Goal: Information Seeking & Learning: Learn about a topic

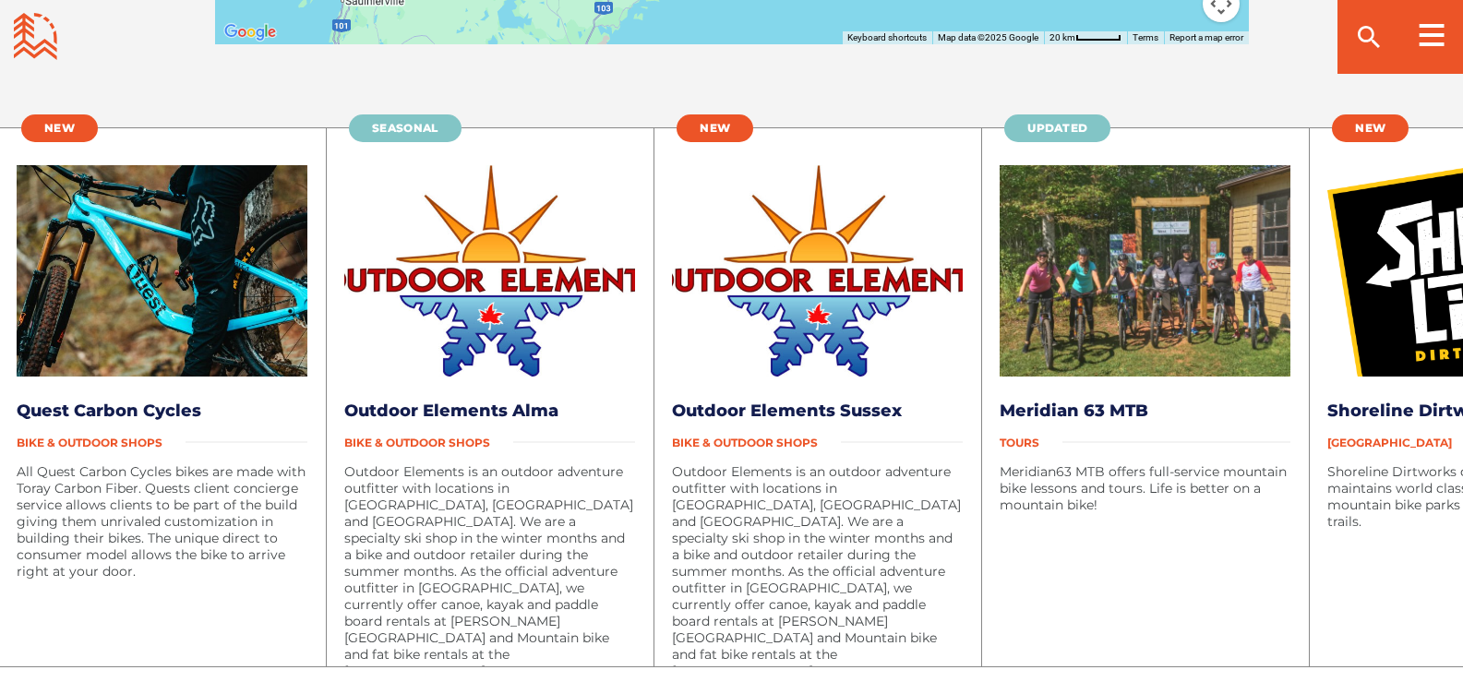
scroll to position [3877, 0]
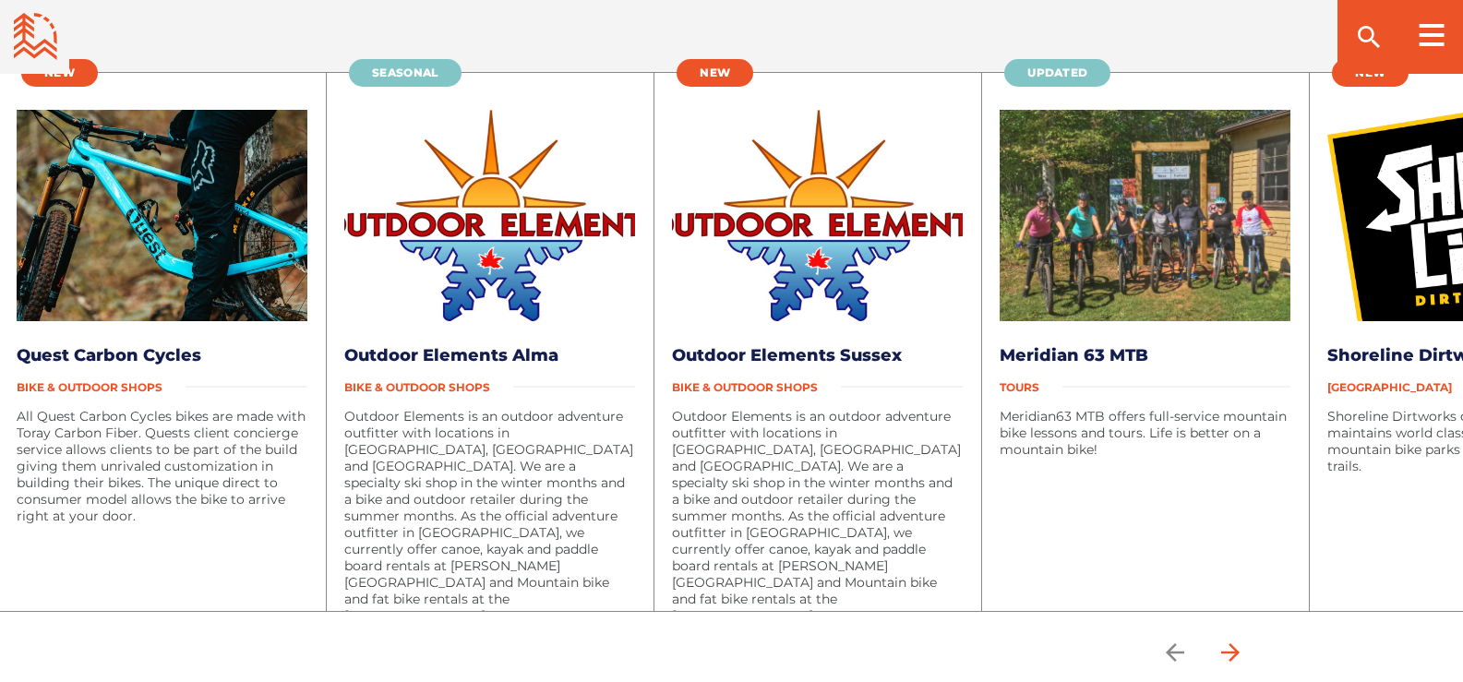
click at [1244, 647] on icon "arrow forward" at bounding box center [1231, 653] width 28 height 28
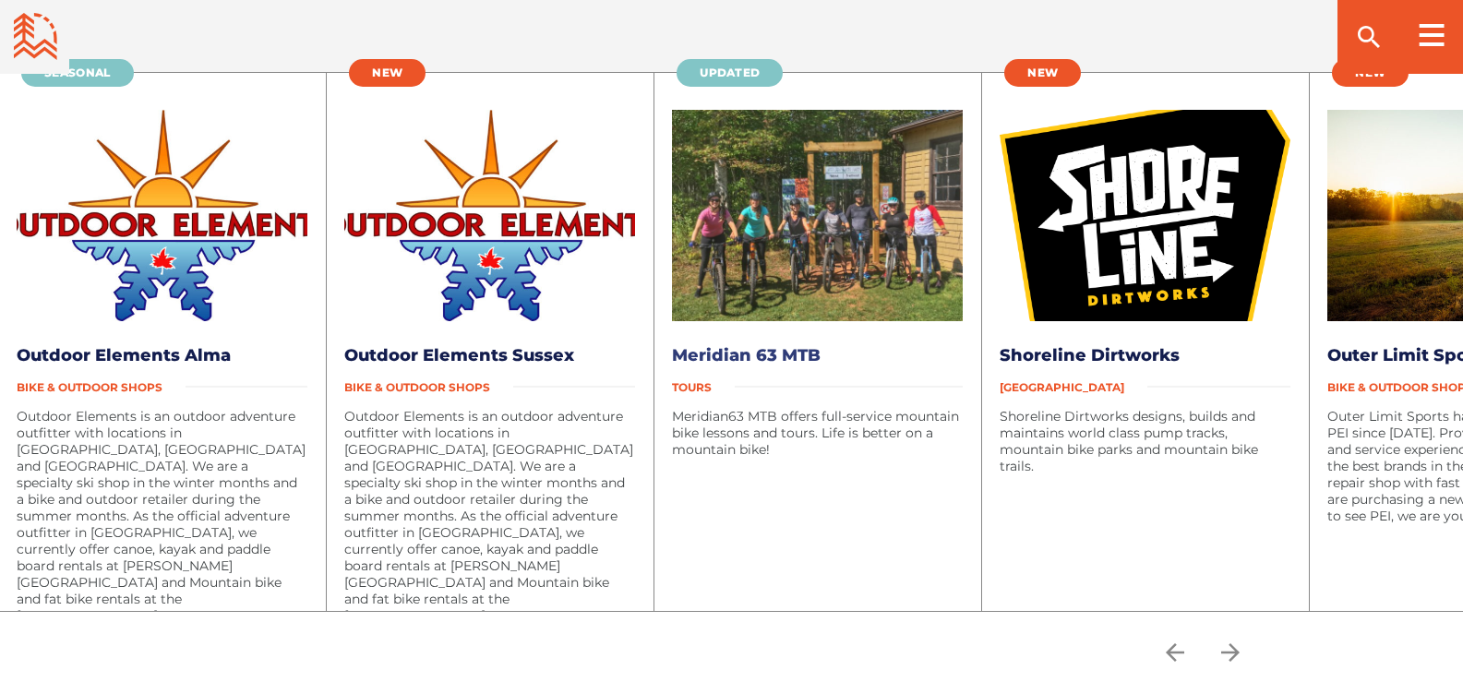
click at [781, 356] on link "Meridian 63 MTB" at bounding box center [746, 355] width 149 height 20
click at [1239, 651] on icon "arrow forward" at bounding box center [1231, 653] width 28 height 28
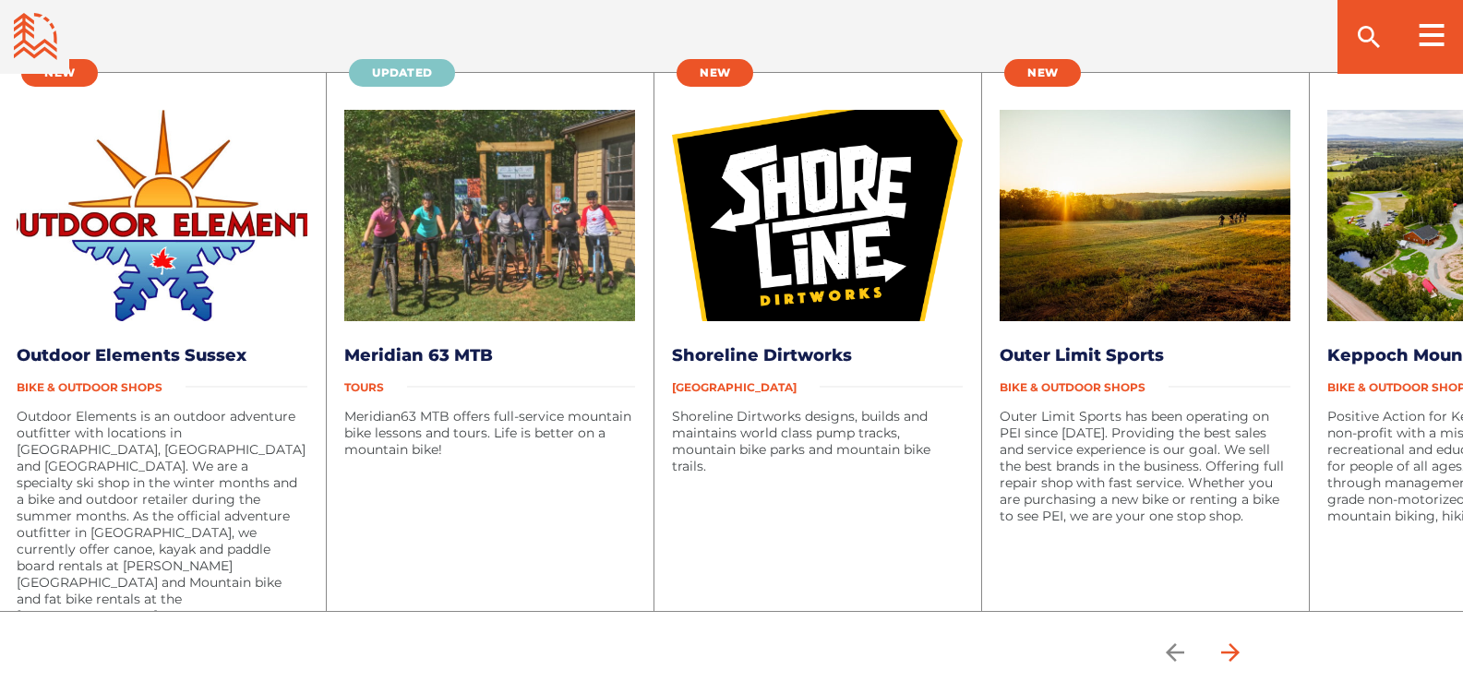
click at [1239, 651] on icon "arrow forward" at bounding box center [1231, 653] width 28 height 28
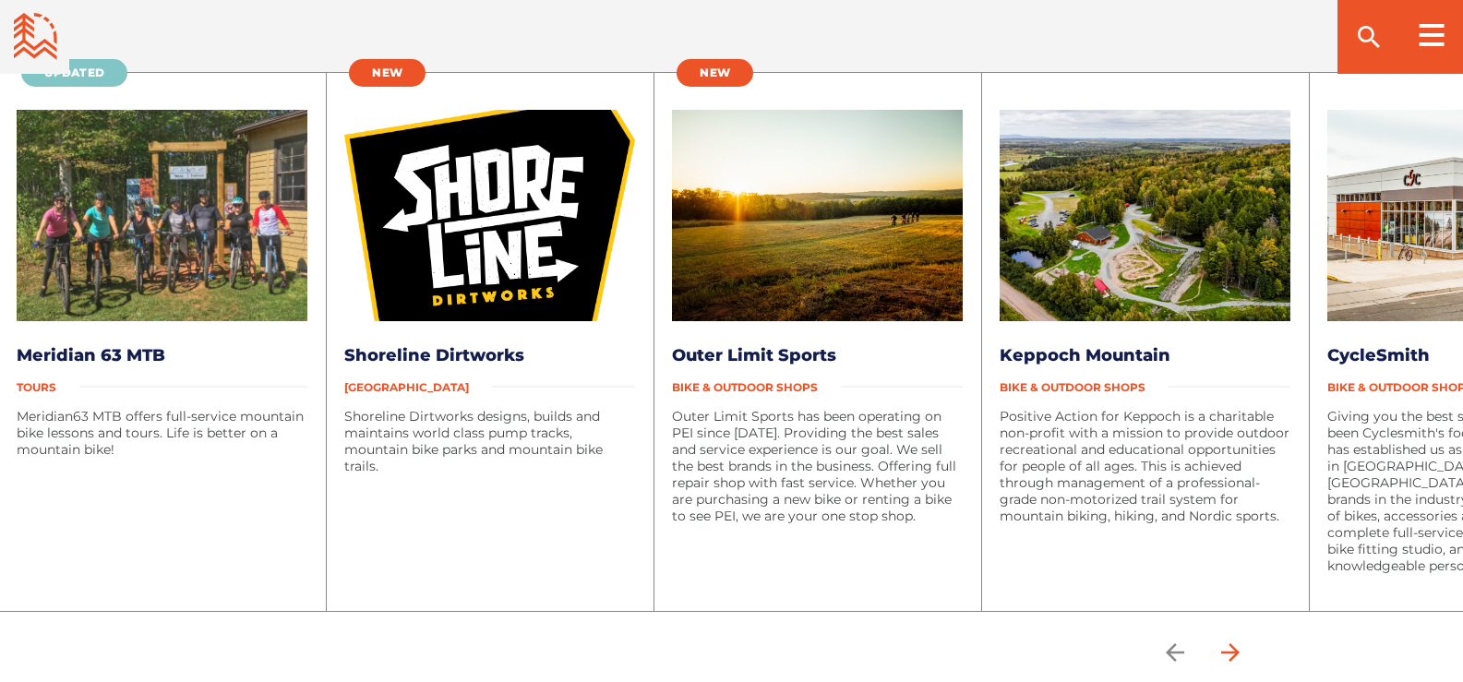
click at [1239, 651] on icon "arrow forward" at bounding box center [1231, 653] width 28 height 28
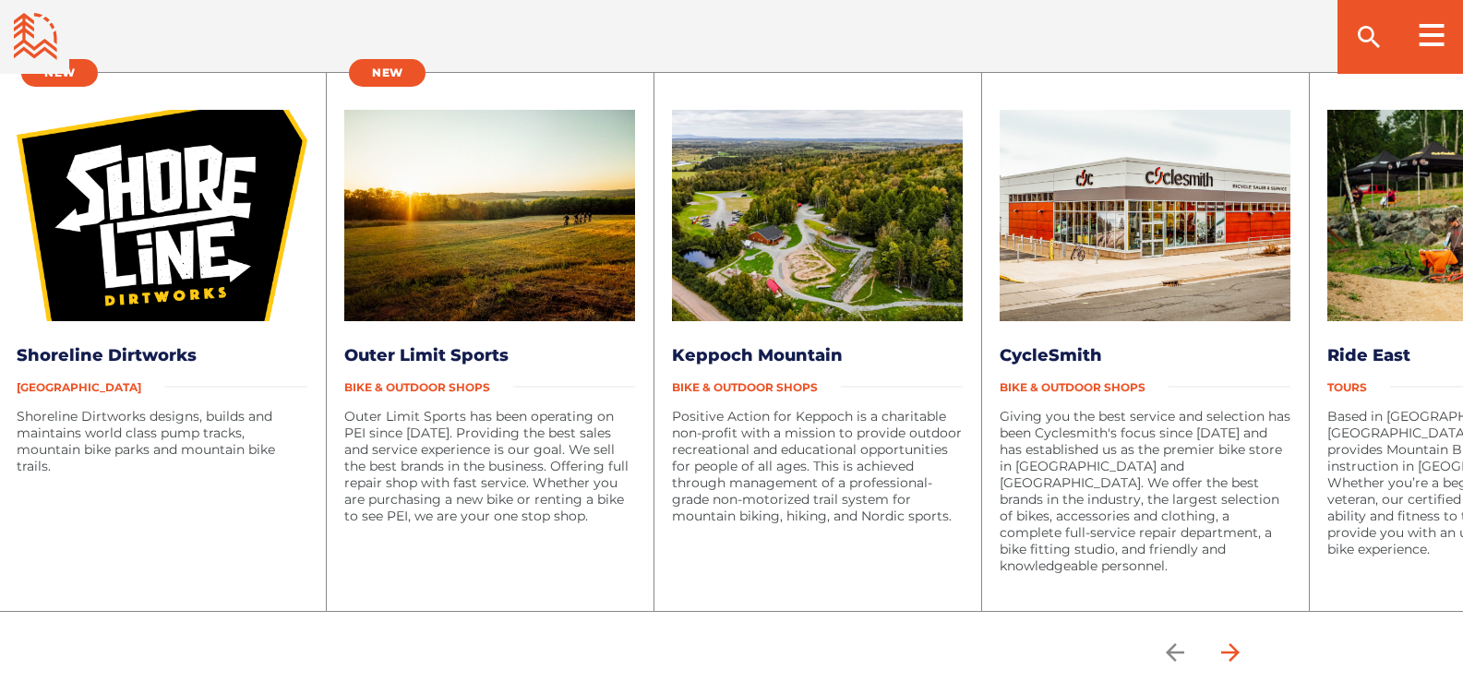
click at [1239, 651] on icon "arrow forward" at bounding box center [1231, 653] width 28 height 28
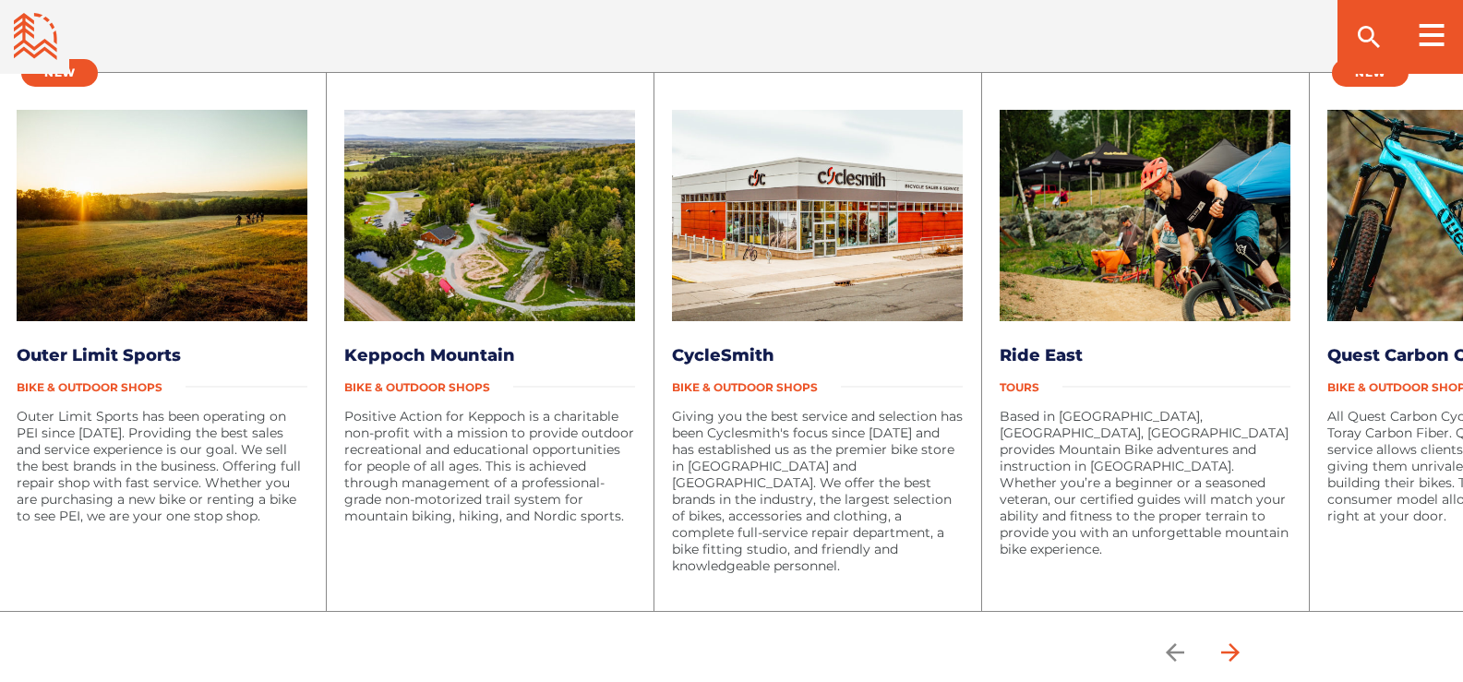
click at [1239, 651] on icon "arrow forward" at bounding box center [1231, 653] width 28 height 28
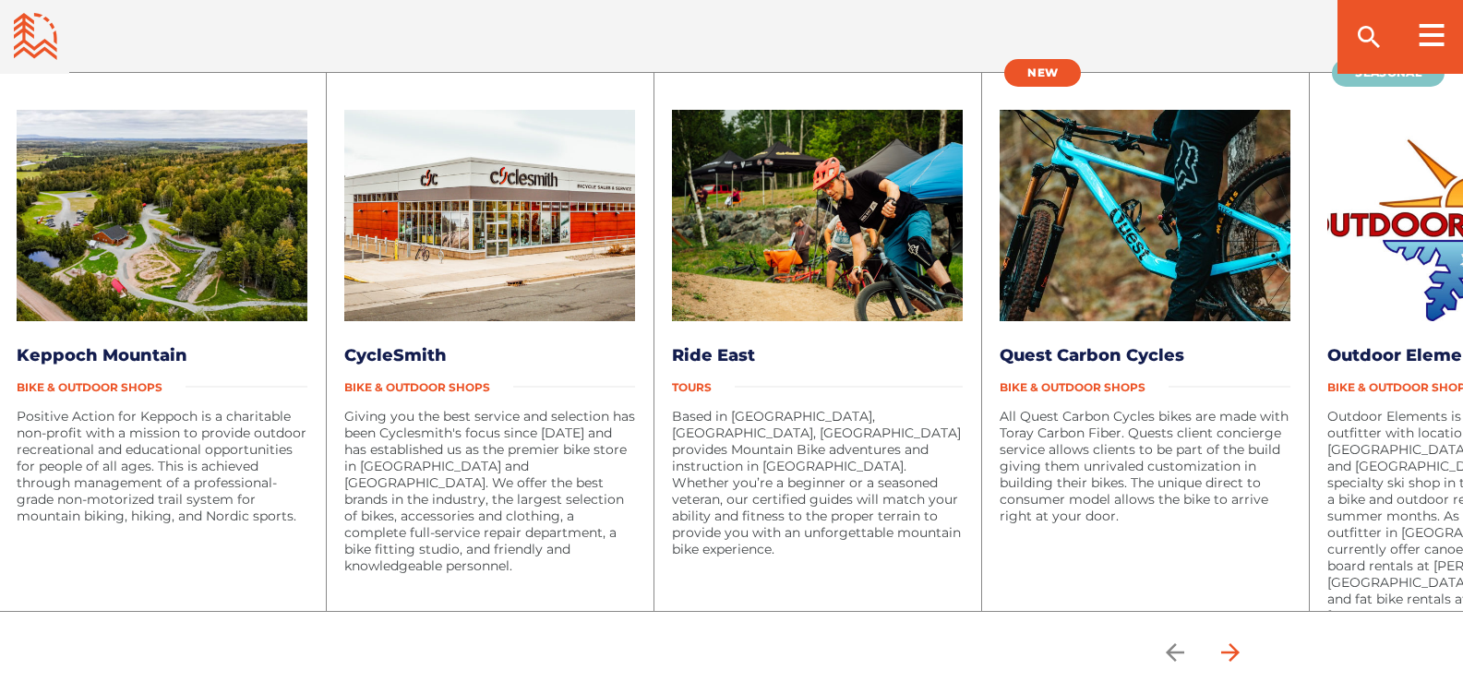
click at [1239, 651] on icon "arrow forward" at bounding box center [1231, 653] width 28 height 28
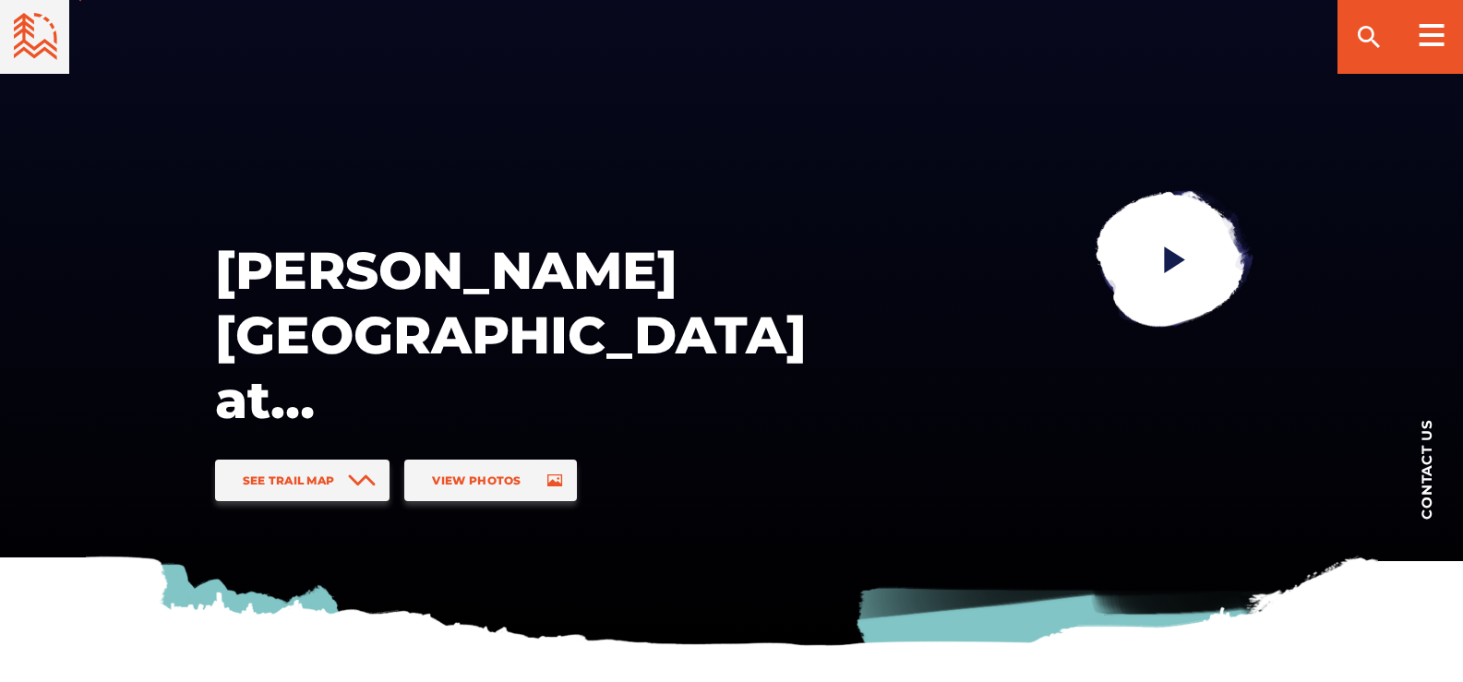
scroll to position [0, 0]
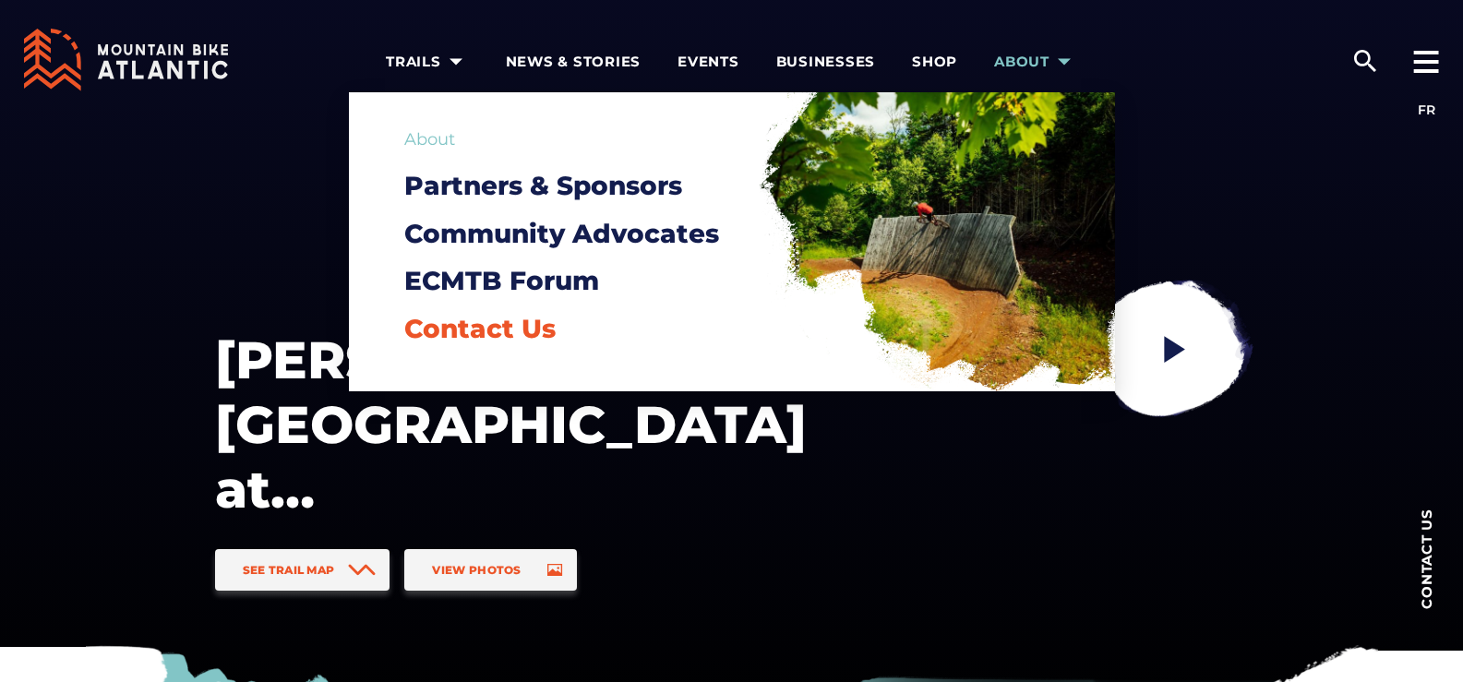
click at [532, 330] on span "Contact Us" at bounding box center [479, 328] width 151 height 31
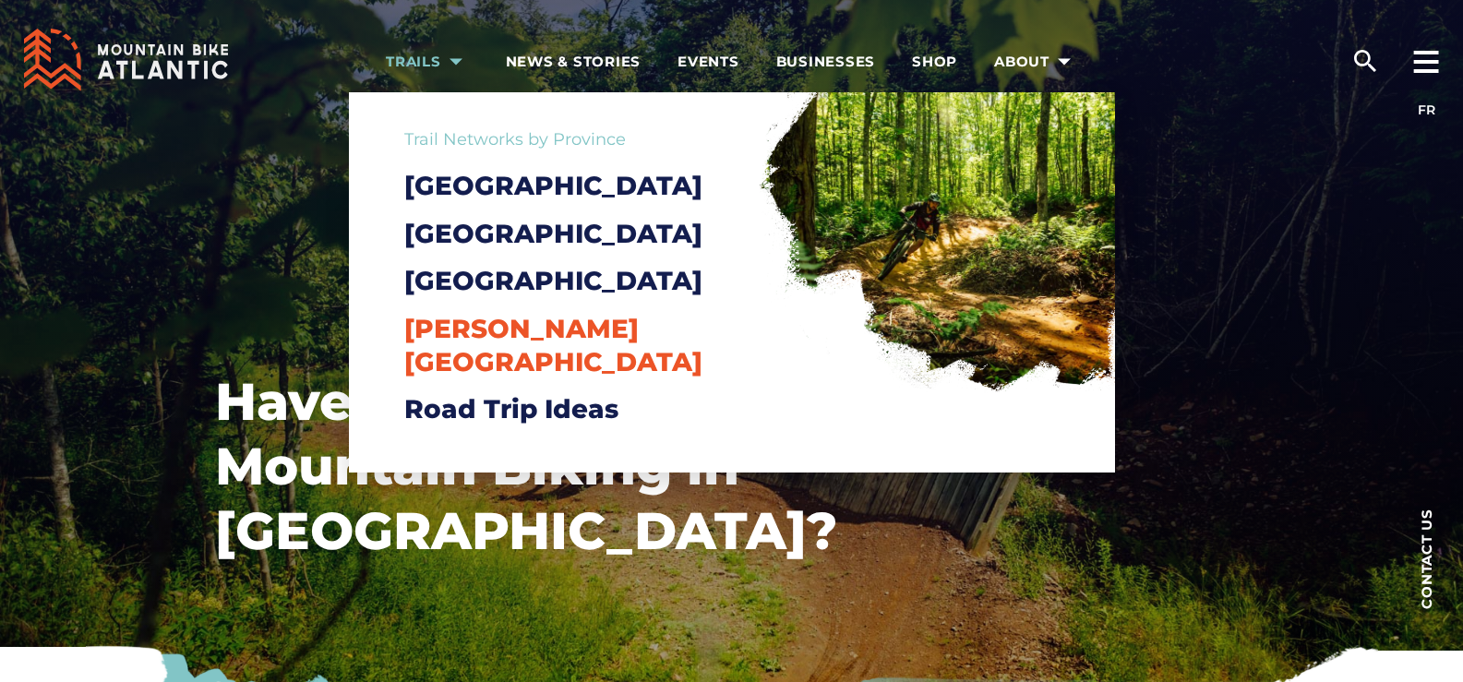
click at [492, 361] on span "[PERSON_NAME][GEOGRAPHIC_DATA]" at bounding box center [553, 345] width 298 height 65
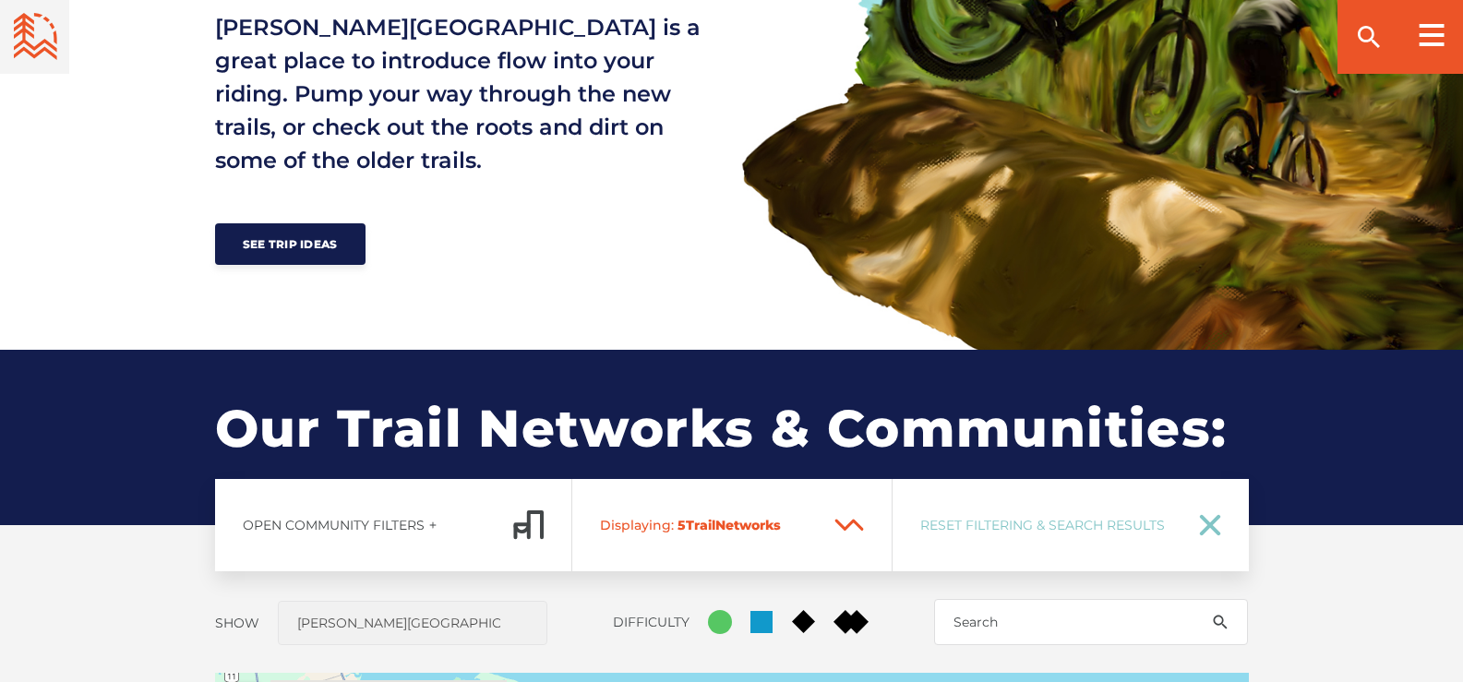
scroll to position [1015, 0]
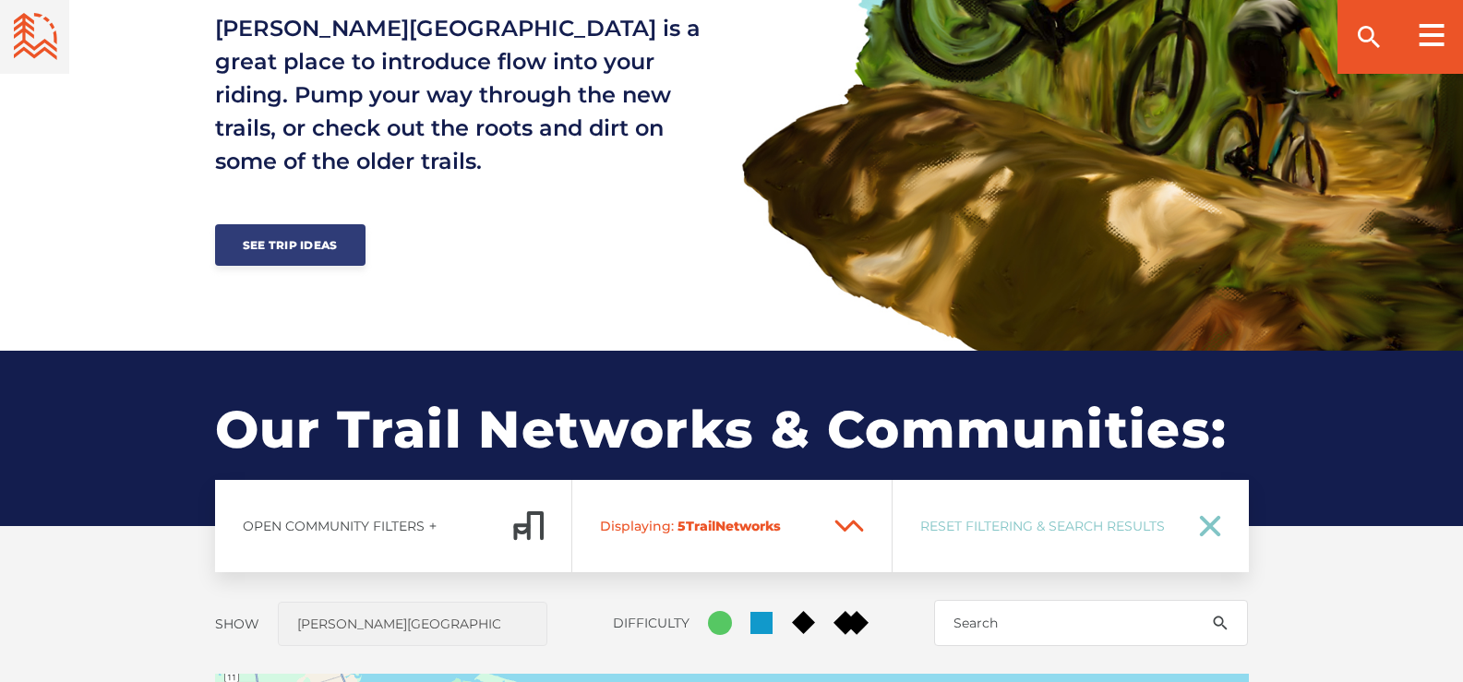
click at [281, 252] on link "See Trip Ideas" at bounding box center [290, 245] width 150 height 42
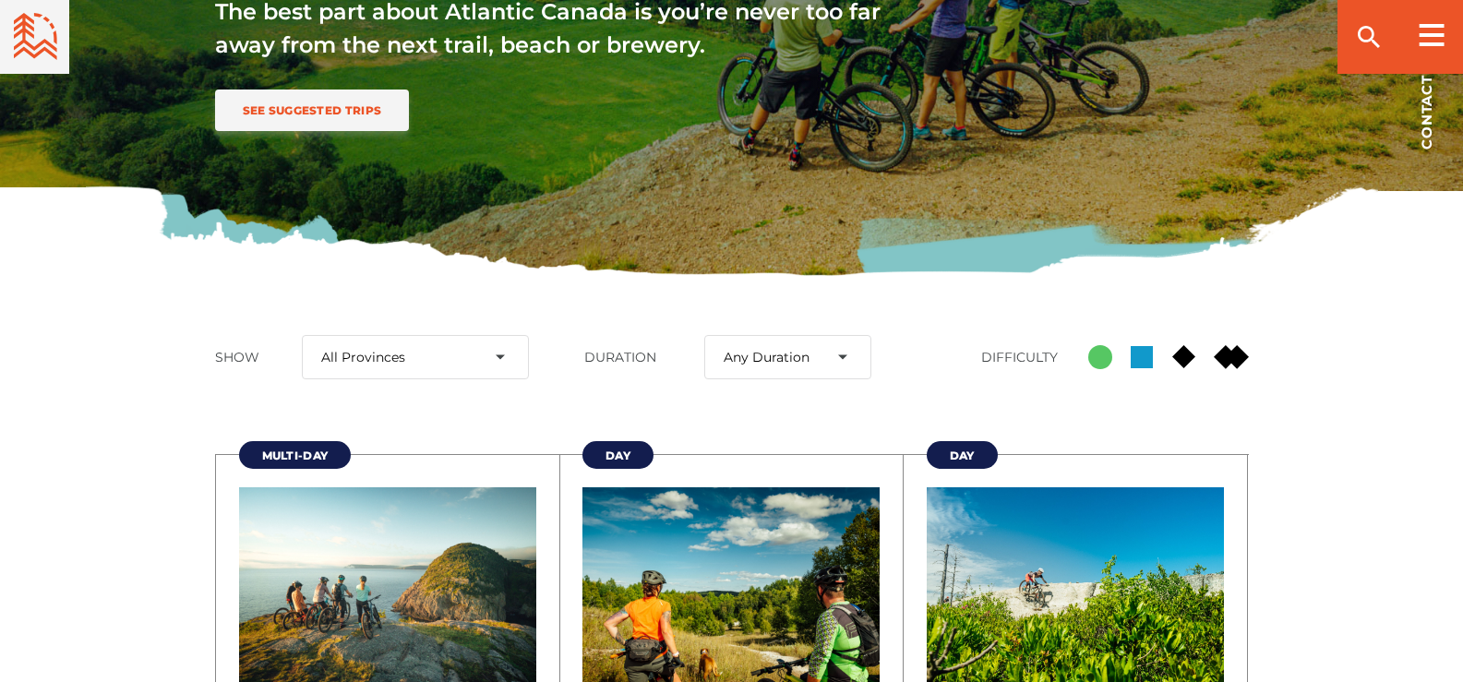
scroll to position [462, 0]
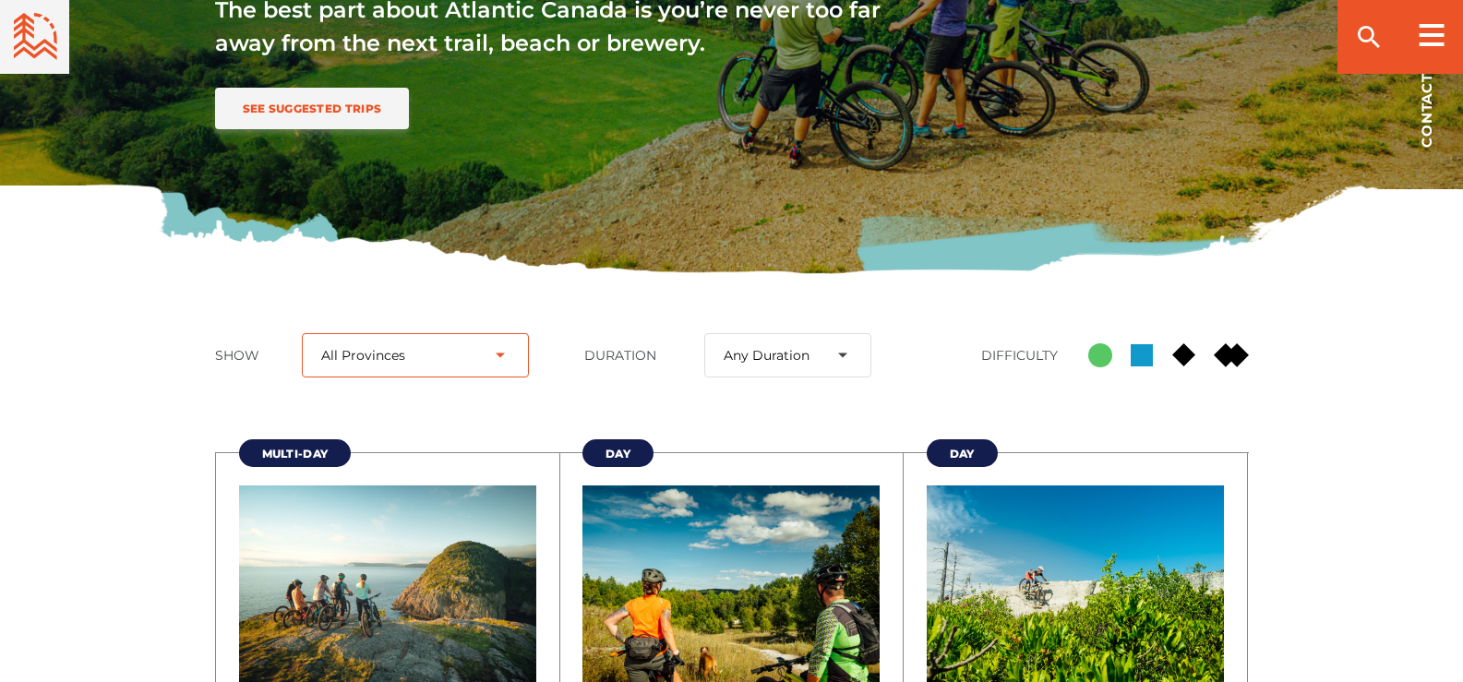
click at [498, 357] on select "All Provinces New Brunswick Newfoundland and Labrador Nova Scotia Prince Edward…" at bounding box center [415, 355] width 226 height 44
select select "31"
click at [315, 333] on select "All Provinces New Brunswick Newfoundland and Labrador Nova Scotia Prince Edward…" at bounding box center [415, 355] width 226 height 44
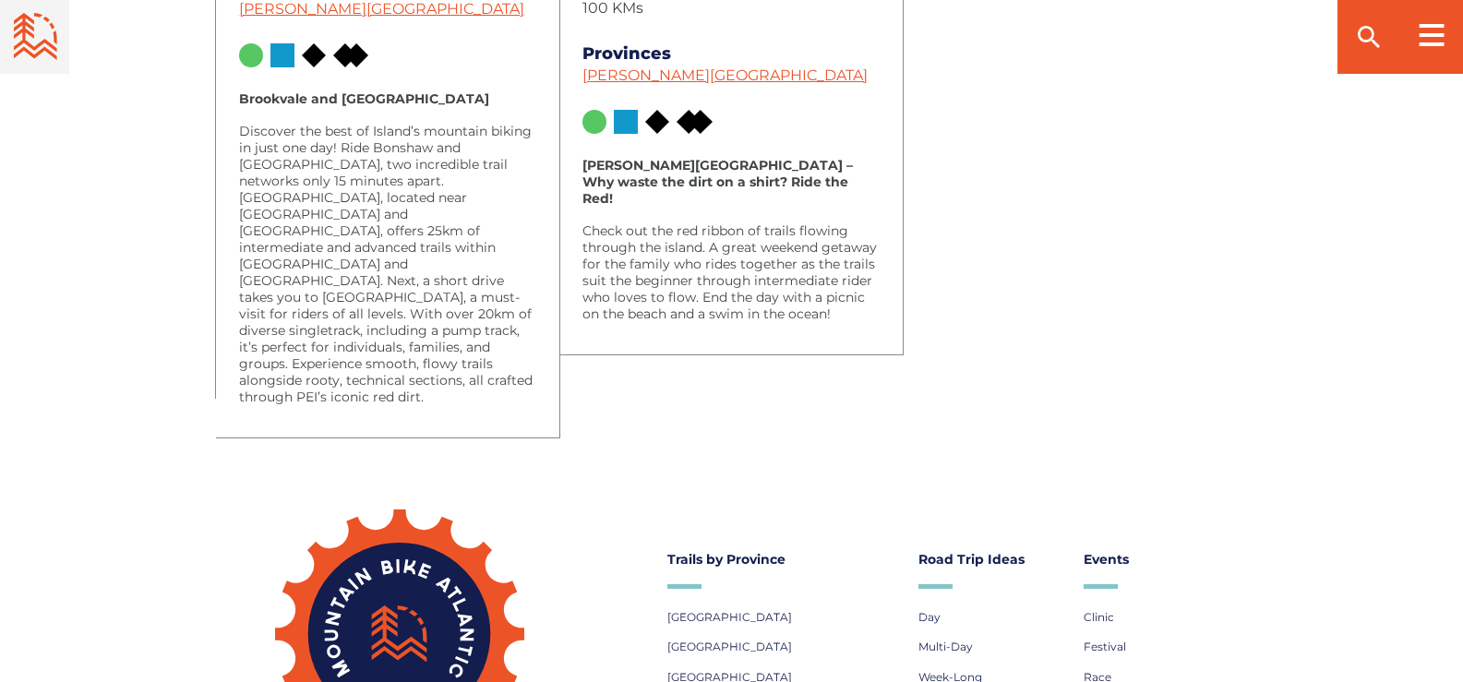
scroll to position [1292, 0]
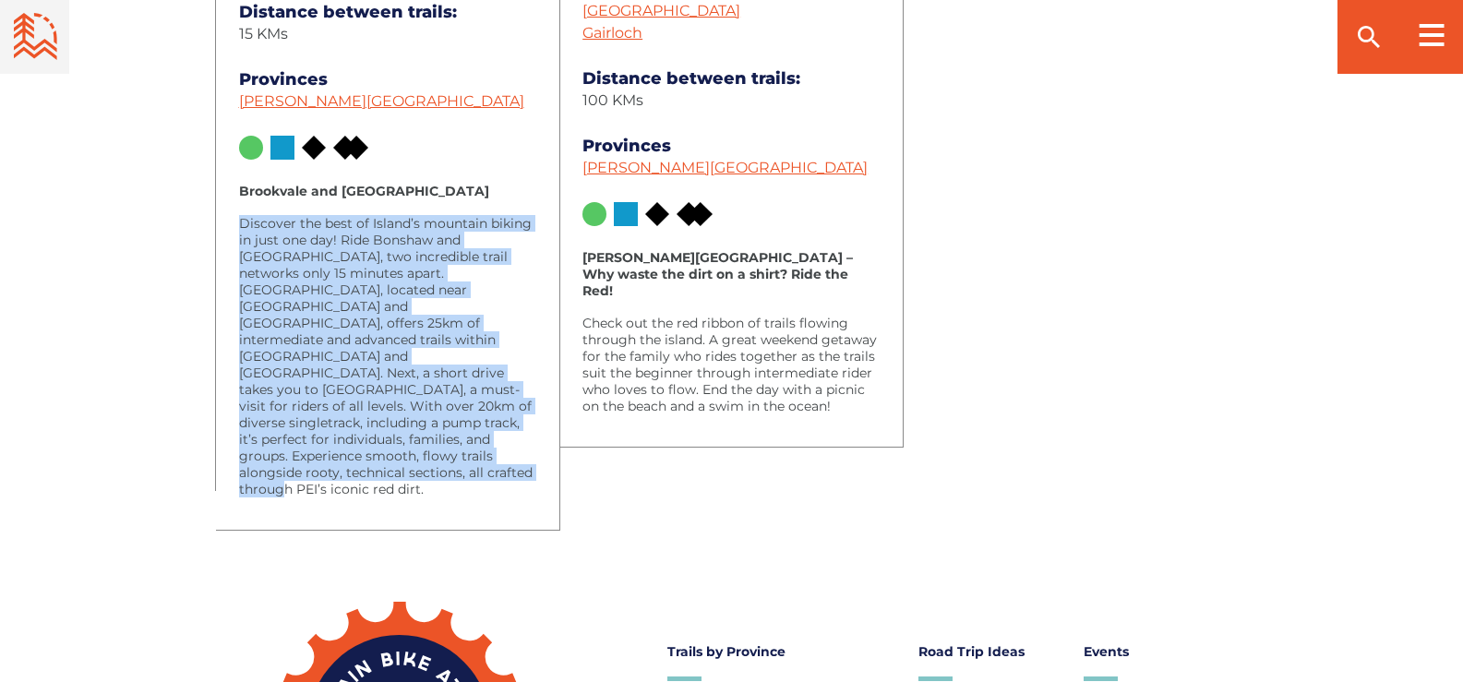
drag, startPoint x: 452, startPoint y: 441, endPoint x: 208, endPoint y: 211, distance: 335.6
copy p "Discover the best of Island’s mountain biking in just one day! Ride Bonshaw and…"
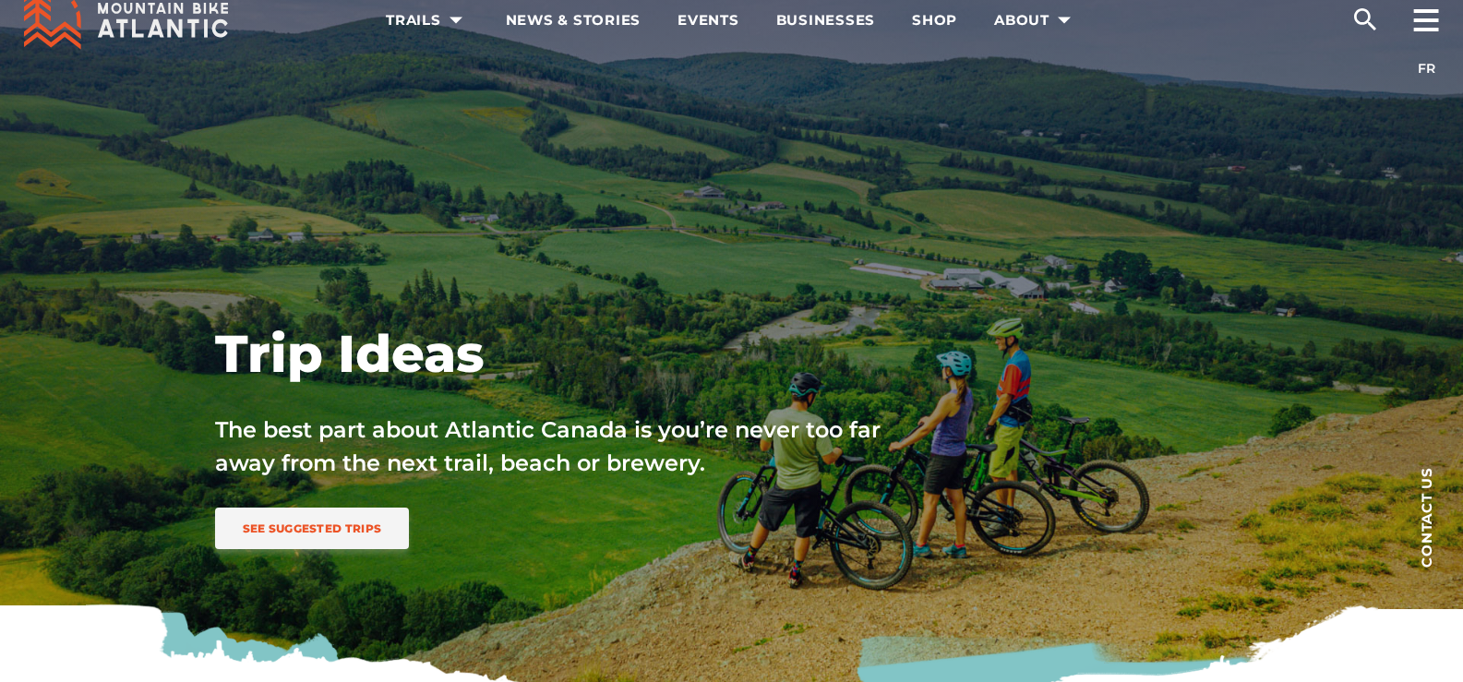
scroll to position [0, 0]
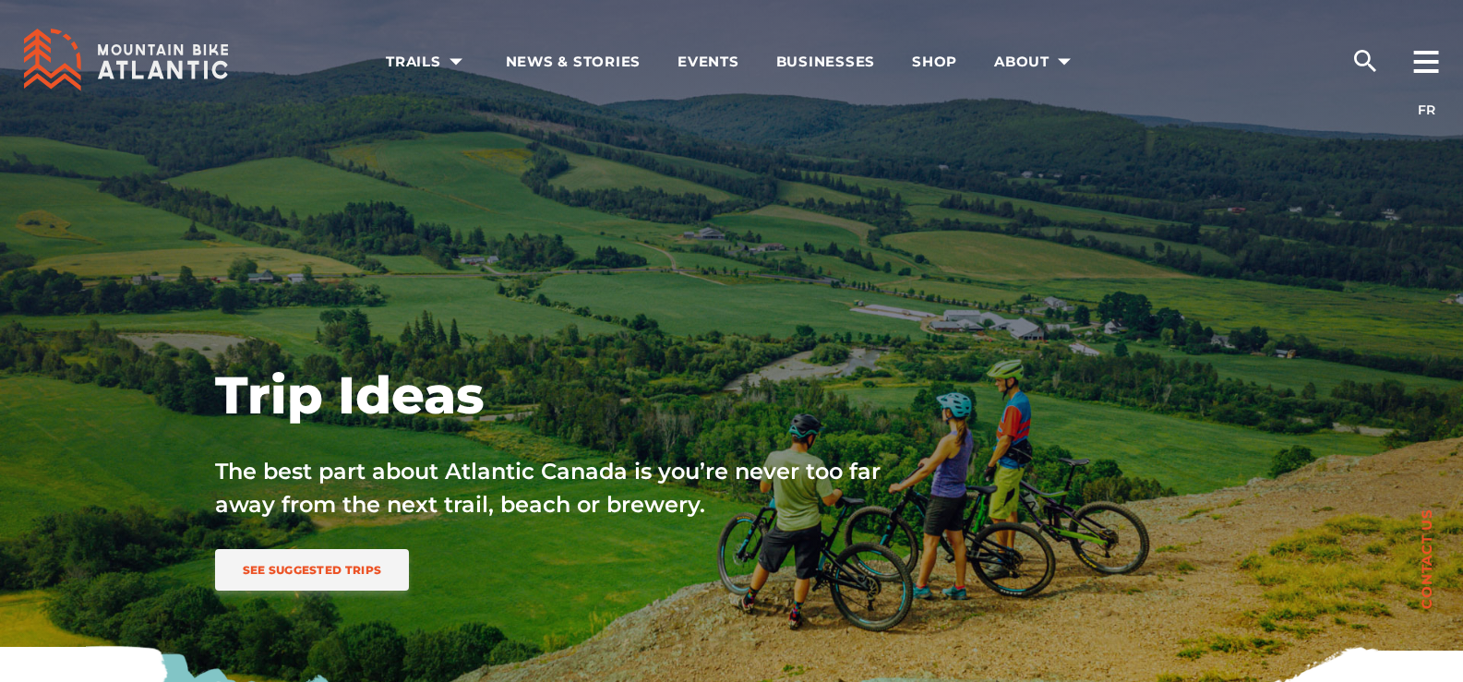
click at [1429, 577] on span "Contact us" at bounding box center [1427, 559] width 14 height 101
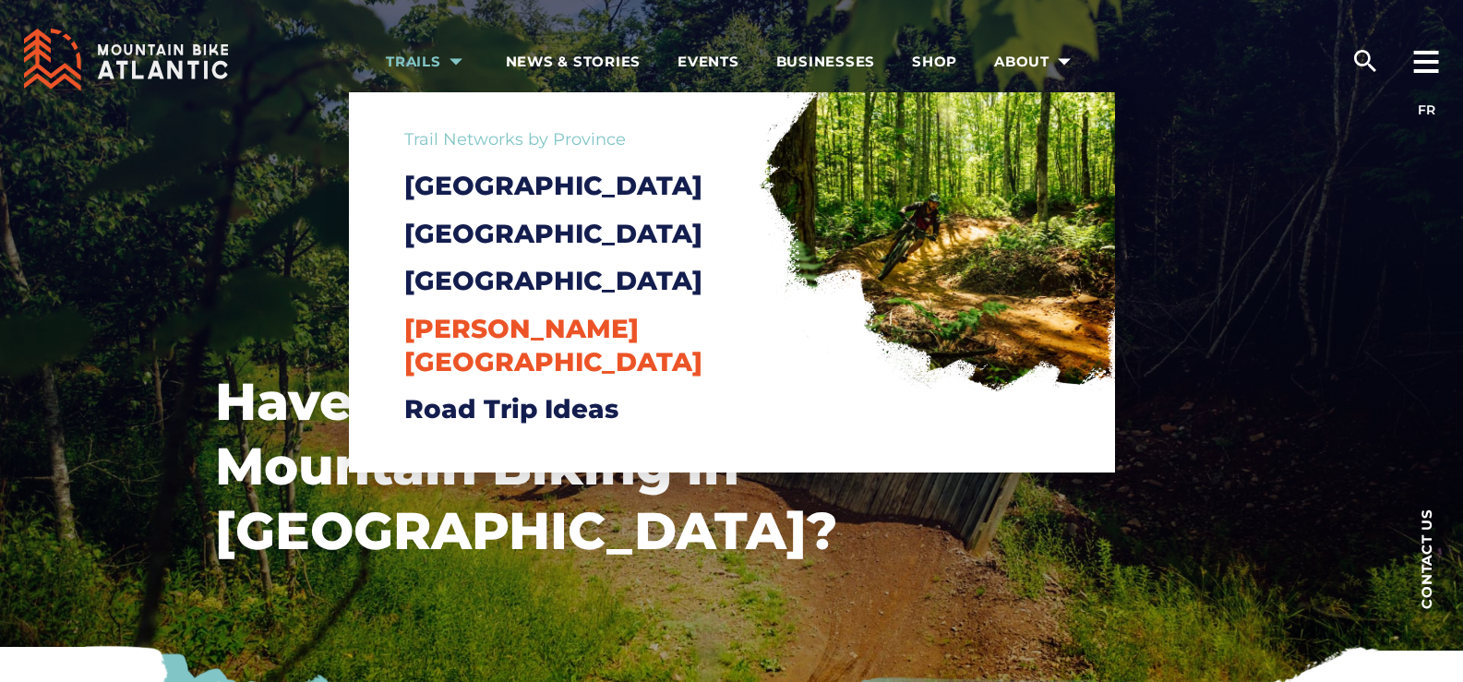
click at [480, 364] on span "[PERSON_NAME][GEOGRAPHIC_DATA]" at bounding box center [553, 345] width 298 height 65
